Goal: Task Accomplishment & Management: Manage account settings

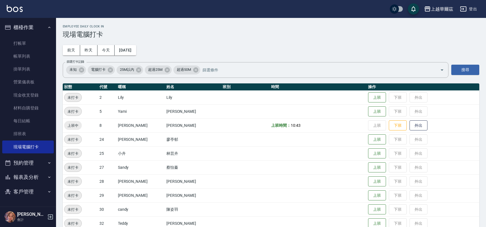
scroll to position [52, 0]
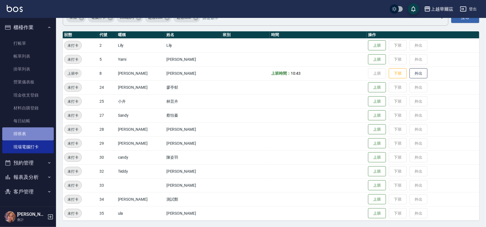
click at [32, 133] on link "排班表" at bounding box center [28, 134] width 52 height 13
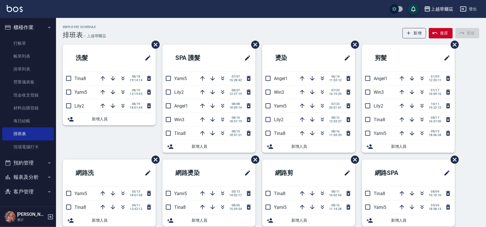
click at [71, 119] on icon at bounding box center [71, 119] width 6 height 4
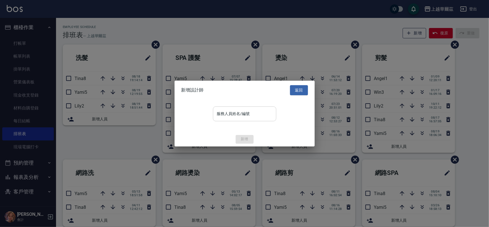
click at [230, 112] on div "服務人員姓名/編號 服務人員姓名/編號" at bounding box center [244, 113] width 63 height 15
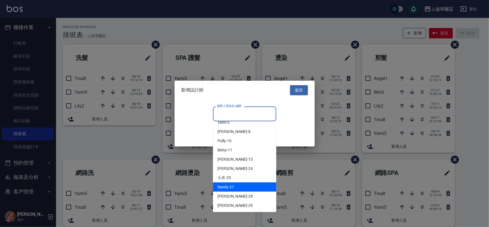
scroll to position [37, 0]
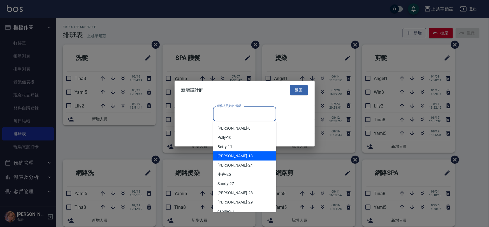
click at [224, 156] on span "Stella -13" at bounding box center [234, 156] width 35 height 6
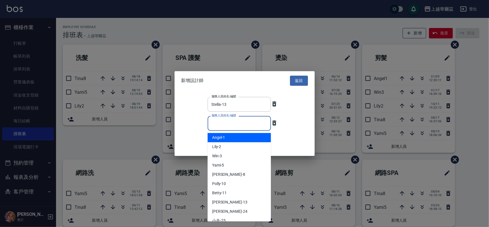
click at [241, 126] on input "服務人員姓名/編號" at bounding box center [239, 124] width 58 height 10
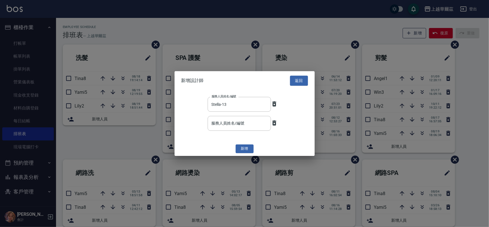
click at [189, 110] on div "服務人員姓名/編號 [PERSON_NAME]-13 服務人員姓名/編號" at bounding box center [244, 104] width 127 height 15
click at [247, 149] on button "新增" at bounding box center [245, 149] width 18 height 9
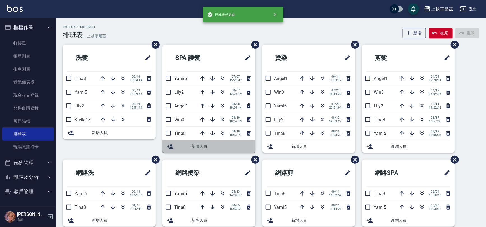
click at [198, 145] on span "新增人員" at bounding box center [221, 147] width 59 height 6
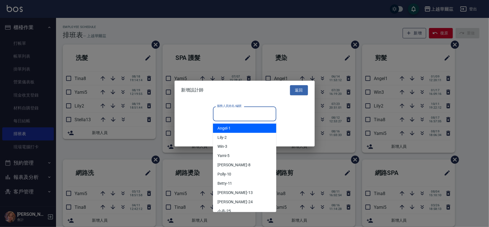
click at [240, 113] on input "服務人員姓名/編號" at bounding box center [245, 114] width 58 height 10
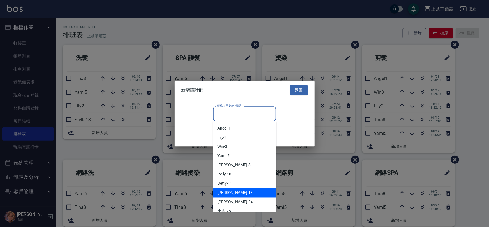
click at [243, 191] on div "Stella -13" at bounding box center [244, 193] width 63 height 9
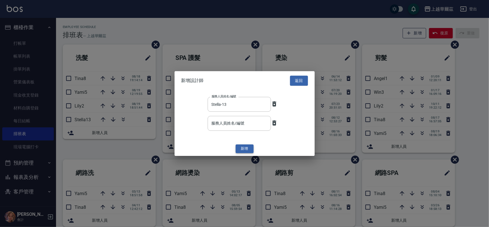
click at [246, 150] on button "新增" at bounding box center [245, 149] width 18 height 9
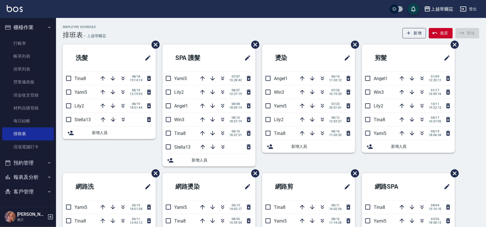
click at [397, 147] on span "新增人員" at bounding box center [420, 147] width 59 height 6
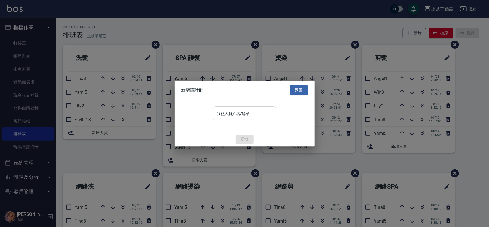
click at [257, 115] on input "服務人員姓名/編號" at bounding box center [245, 114] width 58 height 10
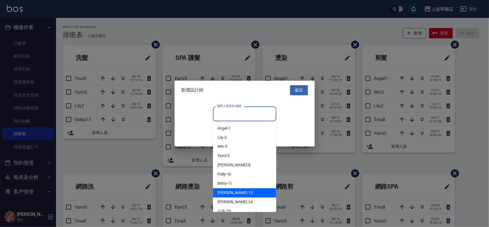
click at [250, 190] on div "Stella -13" at bounding box center [244, 193] width 63 height 9
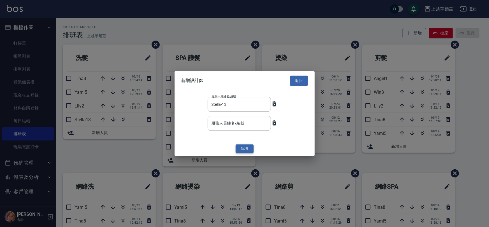
click at [243, 147] on button "新增" at bounding box center [245, 149] width 18 height 9
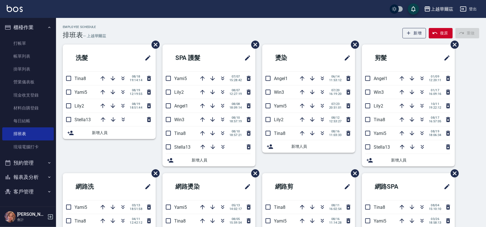
click at [106, 132] on span "新增人員" at bounding box center [121, 133] width 59 height 6
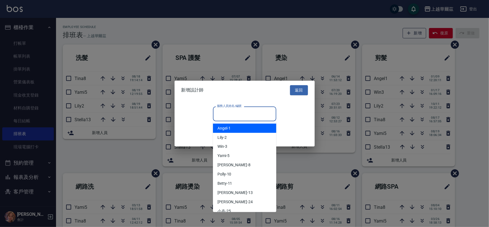
click at [252, 113] on input "服務人員姓名/編號" at bounding box center [245, 114] width 58 height 10
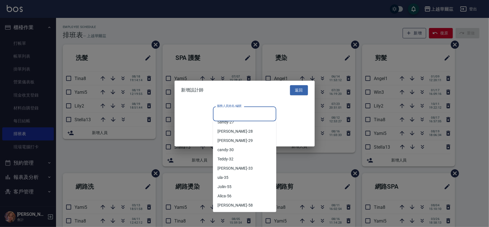
scroll to position [100, 0]
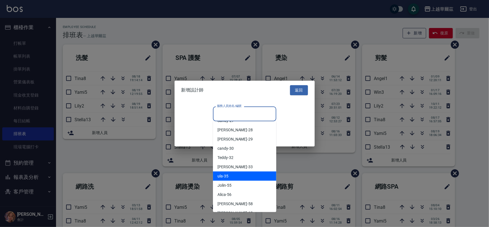
click at [231, 177] on div "ula -35" at bounding box center [244, 176] width 63 height 9
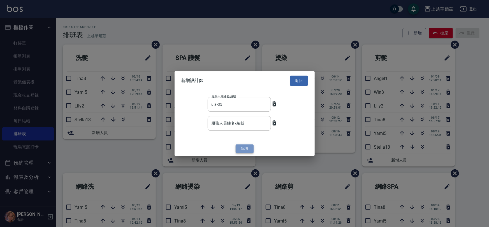
click at [245, 150] on button "新增" at bounding box center [245, 149] width 18 height 9
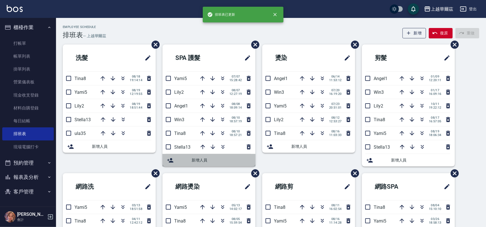
click at [199, 159] on span "新增人員" at bounding box center [221, 161] width 59 height 6
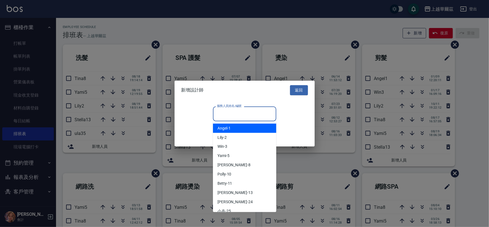
click at [236, 113] on div "服務人員姓名/編號 服務人員姓名/編號" at bounding box center [244, 113] width 63 height 15
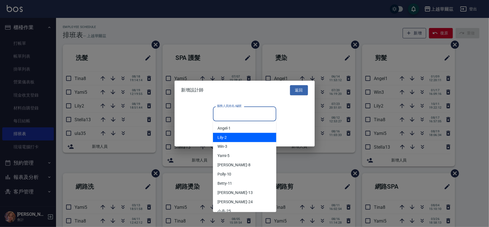
drag, startPoint x: 273, startPoint y: 136, endPoint x: 276, endPoint y: 154, distance: 18.2
click at [276, 154] on body "上越華爾茲 登出 櫃檯作業 打帳單 帳單列表 掛單列表 營業儀表板 現金收支登錄 材料自購登錄 每日結帳 排班表 現場電腦打卡 預約管理 預約管理 單日預約紀…" at bounding box center [244, 182] width 489 height 365
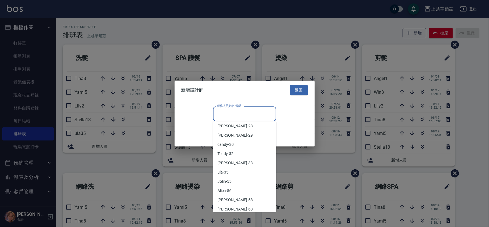
scroll to position [107, 0]
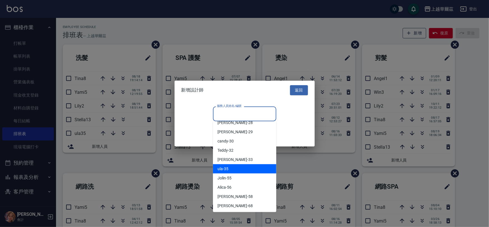
click at [242, 170] on div "ula -35" at bounding box center [244, 169] width 63 height 9
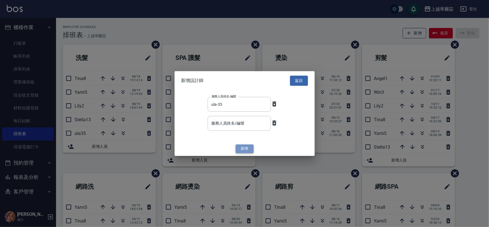
click at [244, 150] on button "新增" at bounding box center [245, 149] width 18 height 9
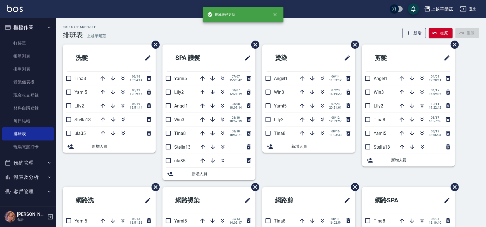
click at [320, 144] on span "新增人員" at bounding box center [320, 147] width 59 height 6
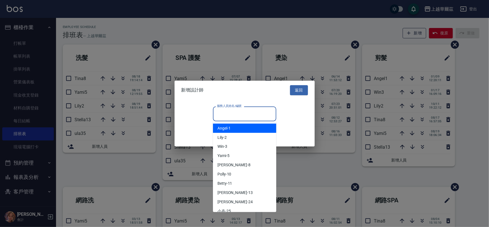
click at [250, 113] on input "服務人員姓名/編號" at bounding box center [245, 114] width 58 height 10
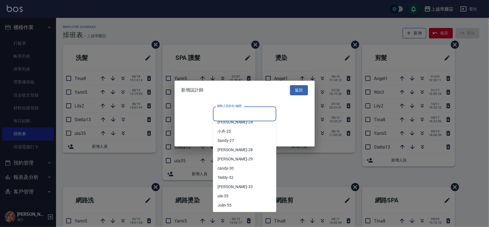
scroll to position [63, 0]
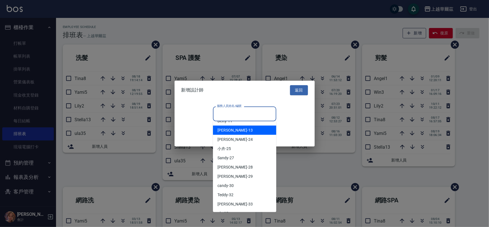
click at [247, 128] on div "Stella -13" at bounding box center [244, 130] width 63 height 9
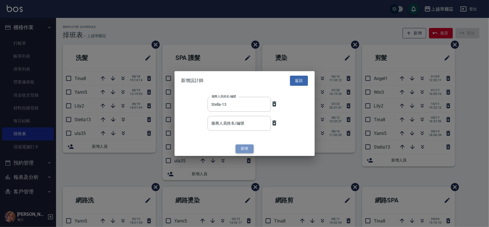
click at [247, 149] on button "新增" at bounding box center [245, 149] width 18 height 9
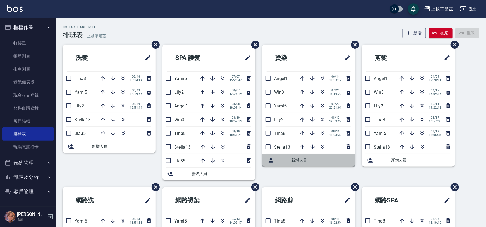
click at [312, 159] on span "新增人員" at bounding box center [320, 161] width 59 height 6
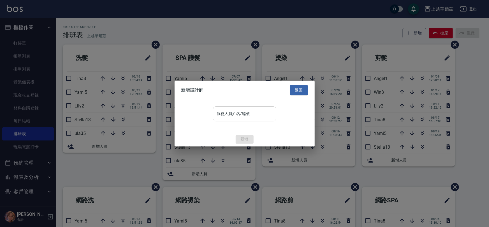
click at [261, 114] on input "服務人員姓名/編號" at bounding box center [245, 114] width 58 height 10
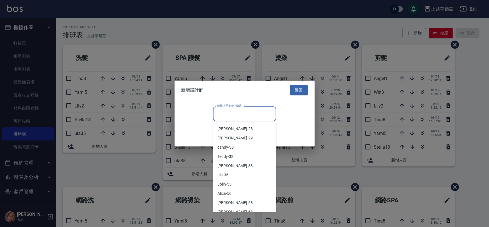
scroll to position [108, 0]
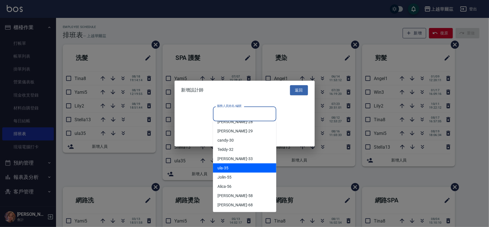
click at [248, 165] on div "ula -35" at bounding box center [244, 168] width 63 height 9
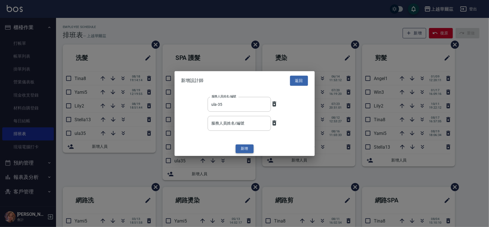
click at [246, 150] on button "新增" at bounding box center [245, 149] width 18 height 9
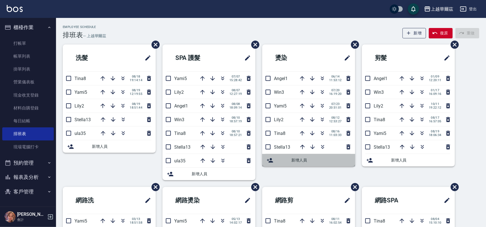
click at [303, 160] on span "新增人員" at bounding box center [320, 161] width 59 height 6
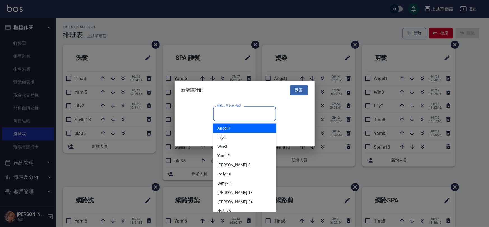
click at [240, 115] on input "服務人員姓名/編號" at bounding box center [245, 114] width 58 height 10
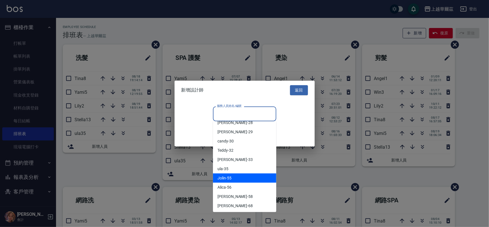
scroll to position [108, 0]
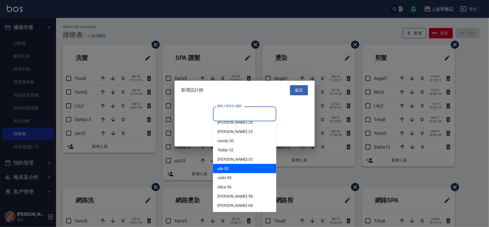
click at [238, 170] on div "ula -35" at bounding box center [244, 168] width 63 height 9
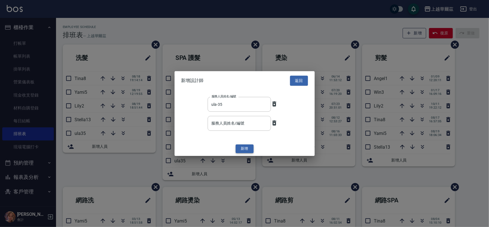
click at [244, 147] on button "新增" at bounding box center [245, 149] width 18 height 9
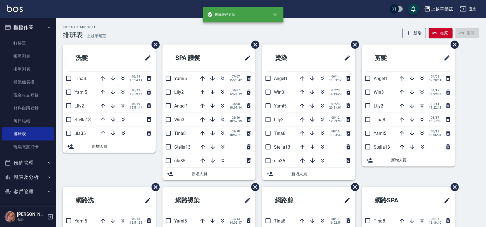
click at [405, 162] on span "新增人員" at bounding box center [420, 161] width 59 height 6
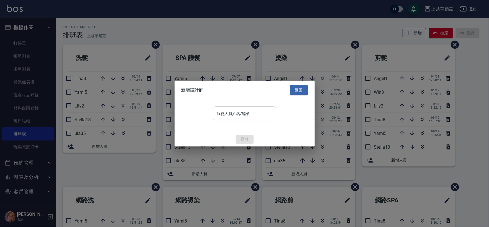
click at [252, 115] on input "服務人員姓名/編號" at bounding box center [245, 114] width 58 height 10
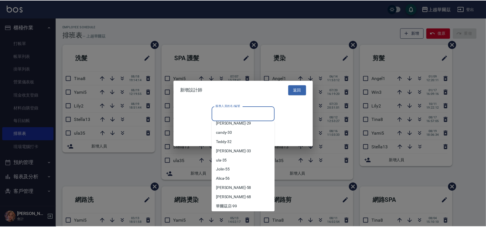
scroll to position [114, 0]
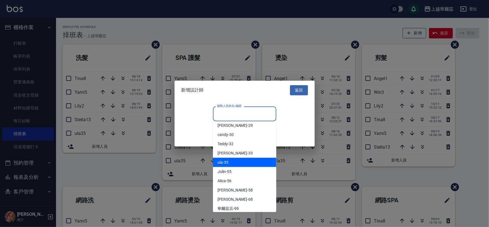
click at [246, 163] on div "ula -35" at bounding box center [244, 162] width 63 height 9
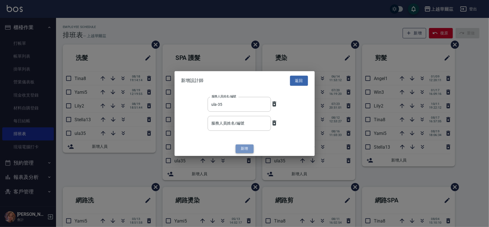
click at [244, 148] on button "新增" at bounding box center [245, 149] width 18 height 9
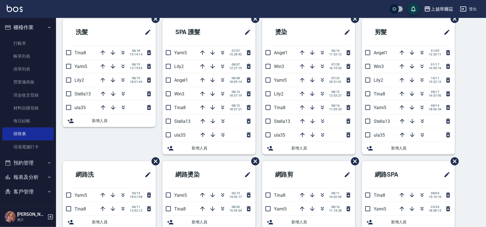
scroll to position [0, 0]
